Goal: Task Accomplishment & Management: Manage account settings

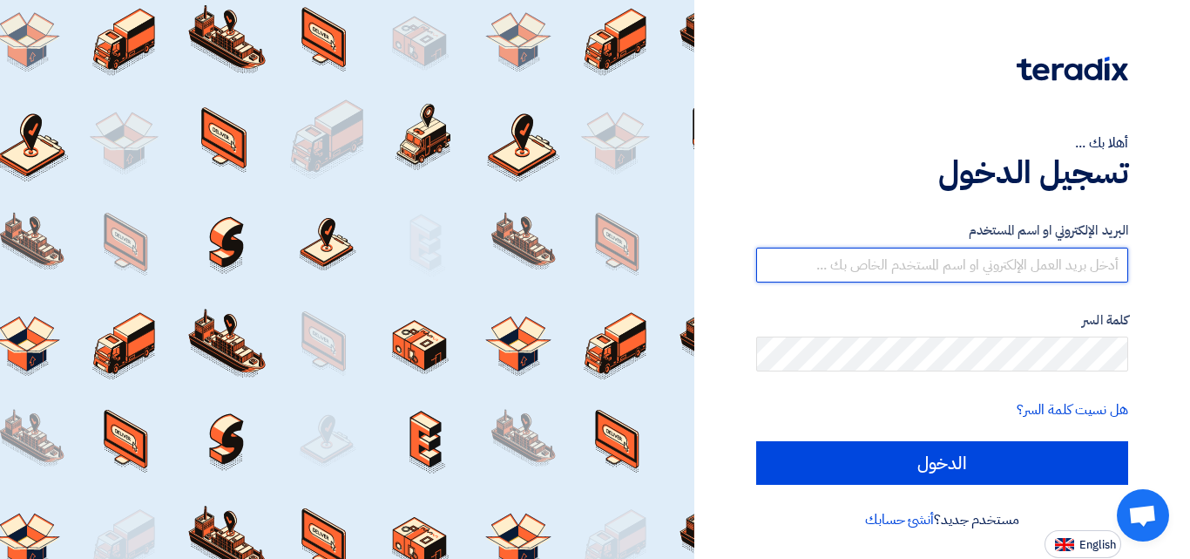
click at [938, 268] on input "text" at bounding box center [942, 264] width 372 height 35
type input "[PERSON_NAME][EMAIL_ADDRESS][DOMAIN_NAME]"
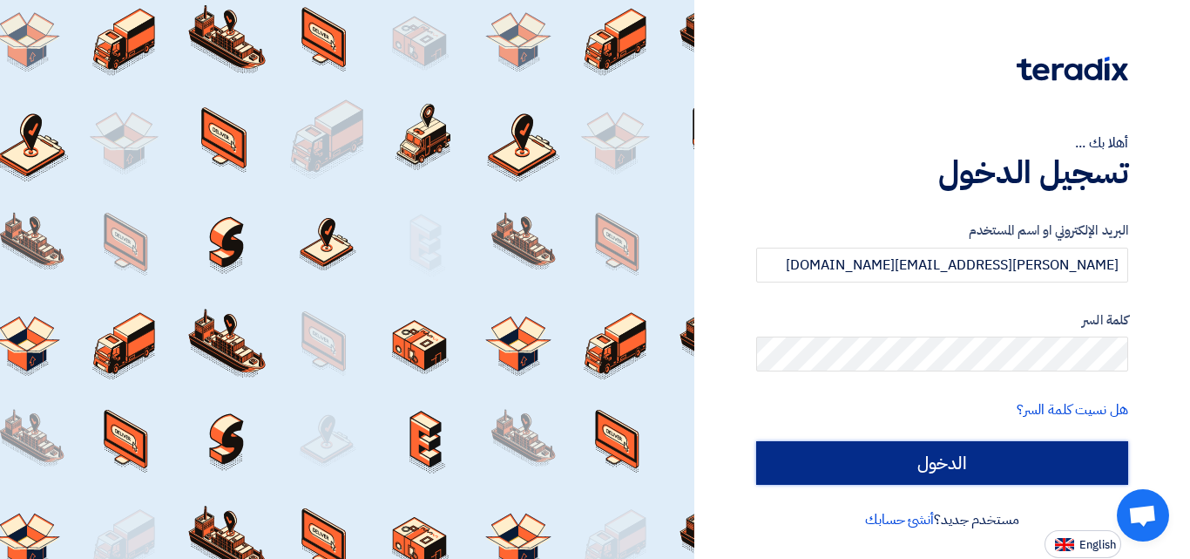
click at [956, 455] on input "الدخول" at bounding box center [942, 463] width 372 height 44
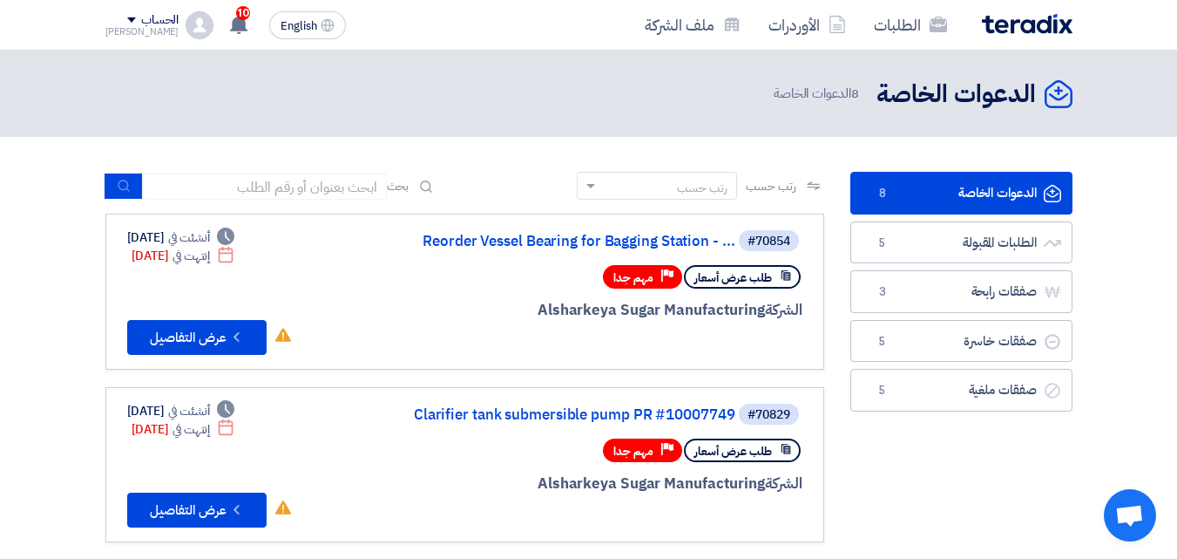
scroll to position [87, 0]
